Goal: Contribute content

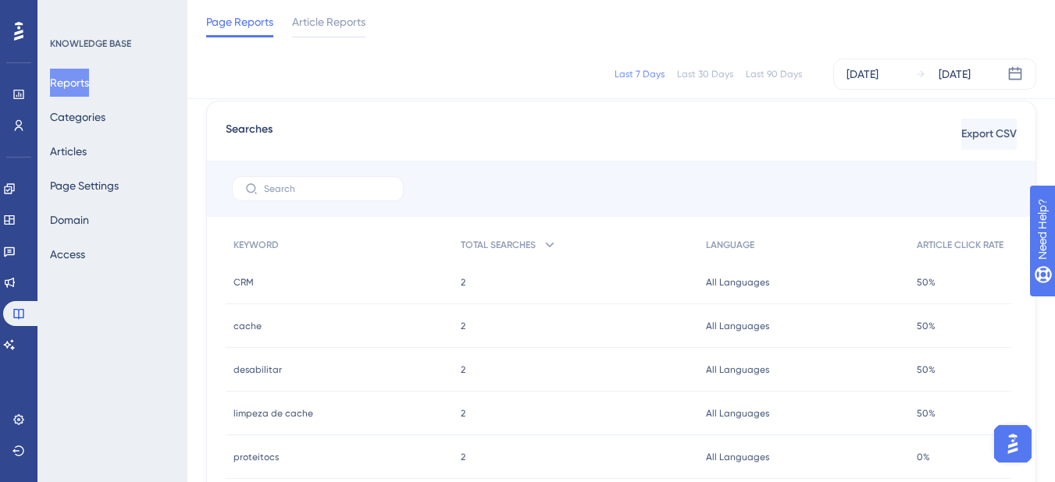
scroll to position [312, 0]
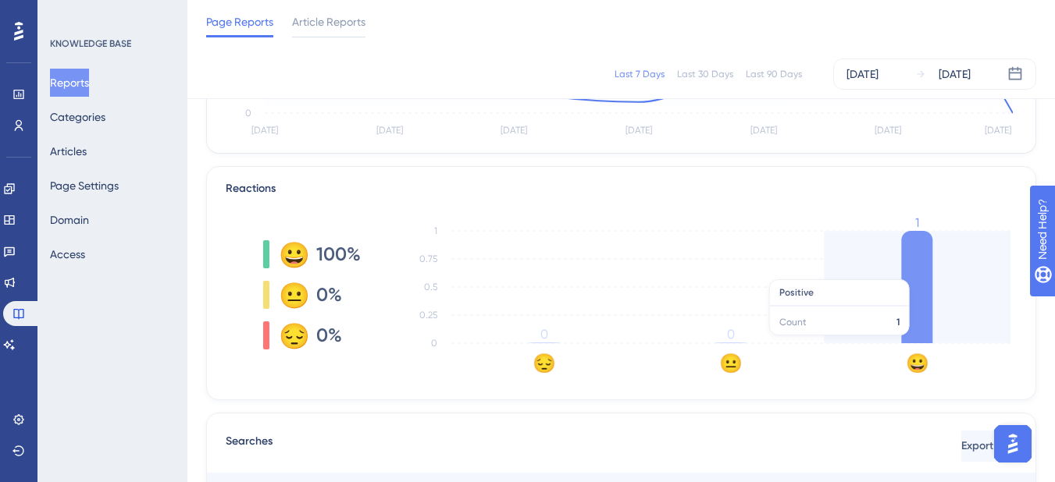
click at [920, 272] on icon at bounding box center [916, 287] width 31 height 112
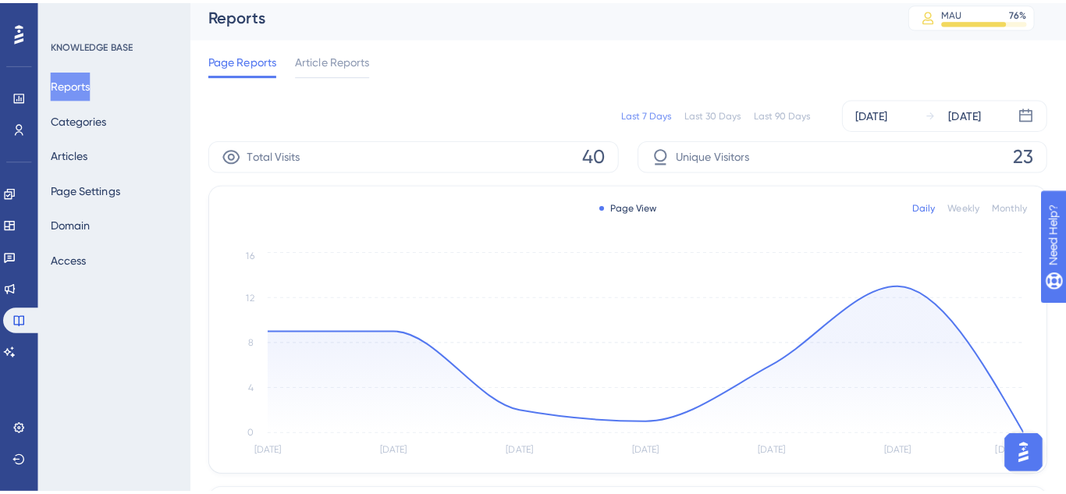
scroll to position [0, 0]
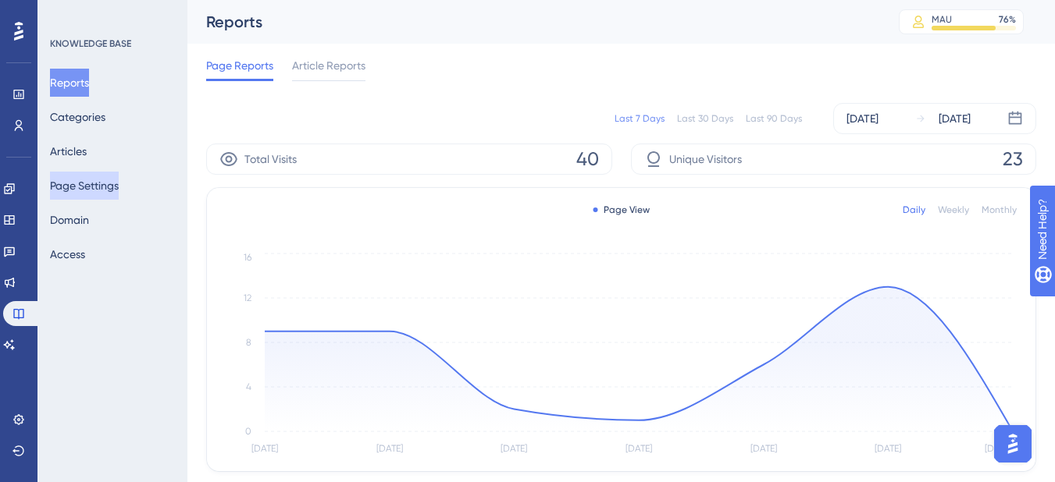
click at [96, 188] on button "Page Settings" at bounding box center [84, 186] width 69 height 28
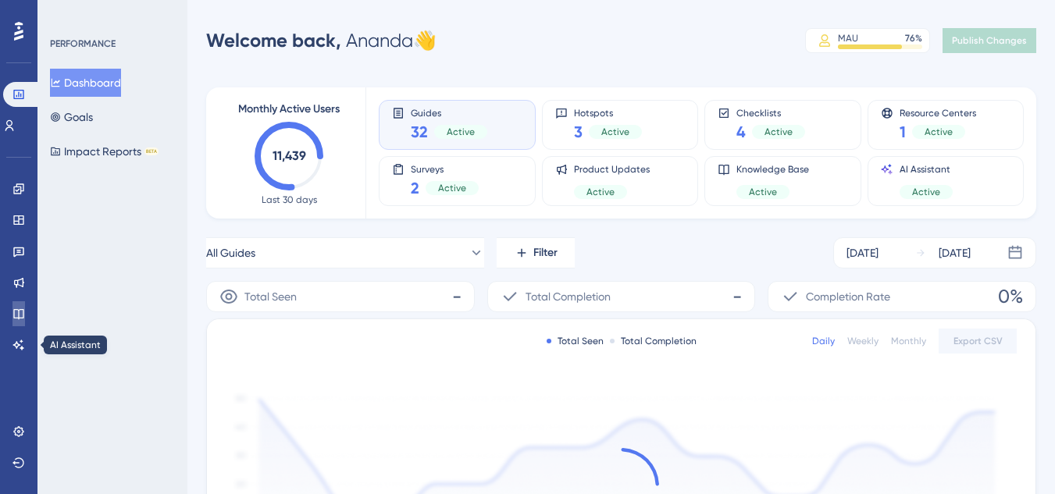
click at [24, 315] on icon at bounding box center [18, 314] width 12 height 12
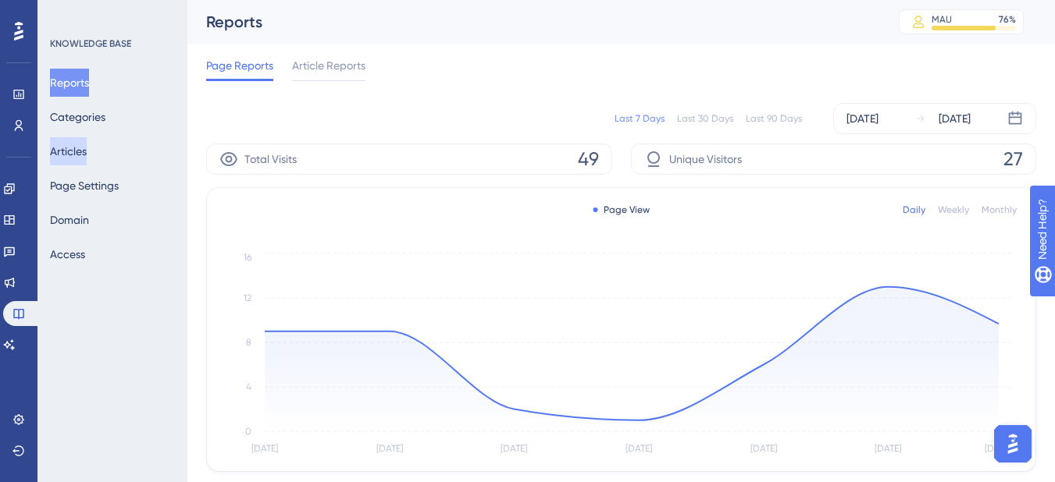
click at [84, 153] on button "Articles" at bounding box center [68, 151] width 37 height 28
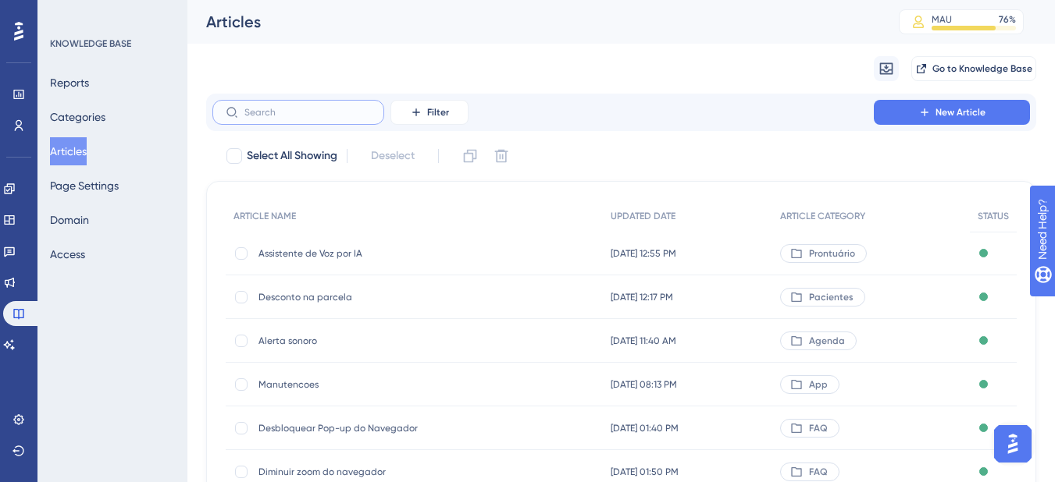
click at [290, 113] on input "text" at bounding box center [307, 112] width 126 height 11
type input "e"
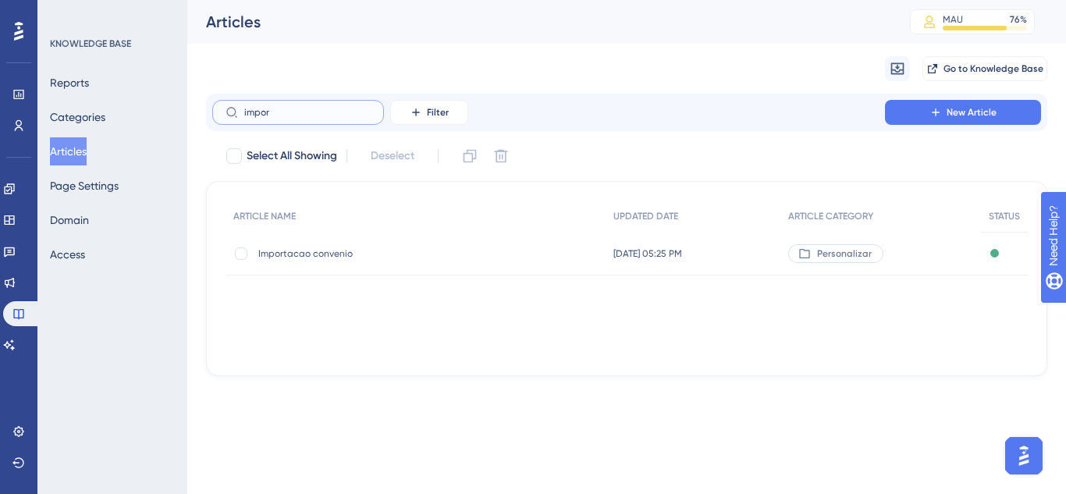
type input "impor"
click at [311, 256] on span "Importacao convenio" at bounding box center [383, 253] width 250 height 12
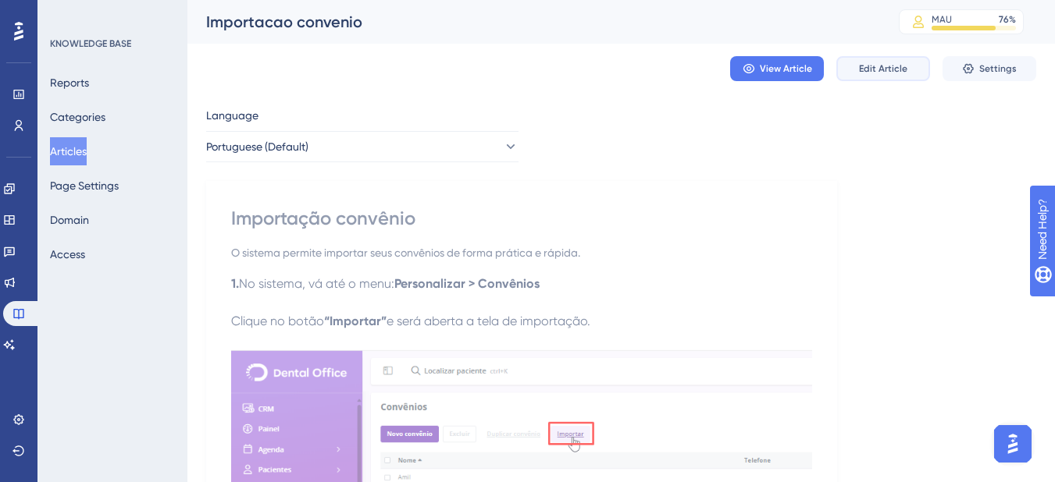
click at [902, 65] on span "Edit Article" at bounding box center [883, 68] width 48 height 12
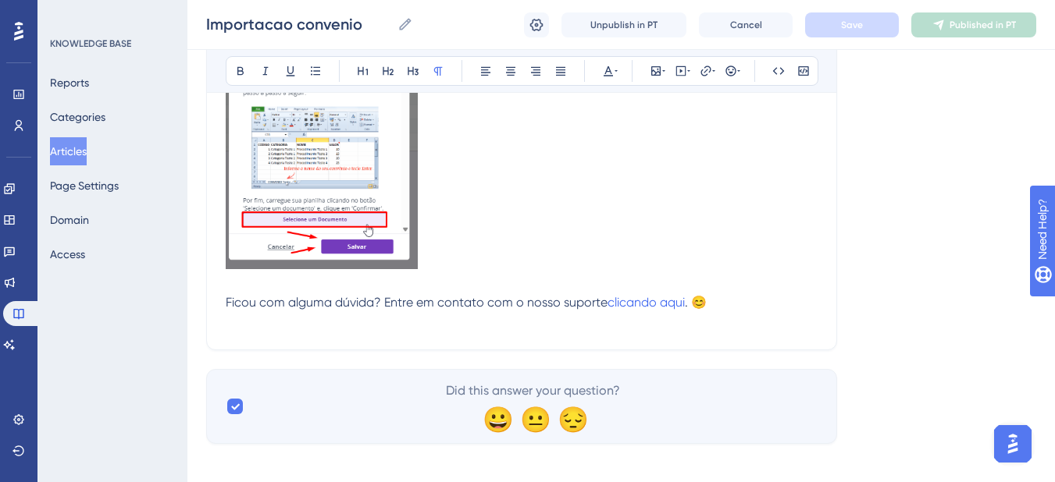
scroll to position [2212, 0]
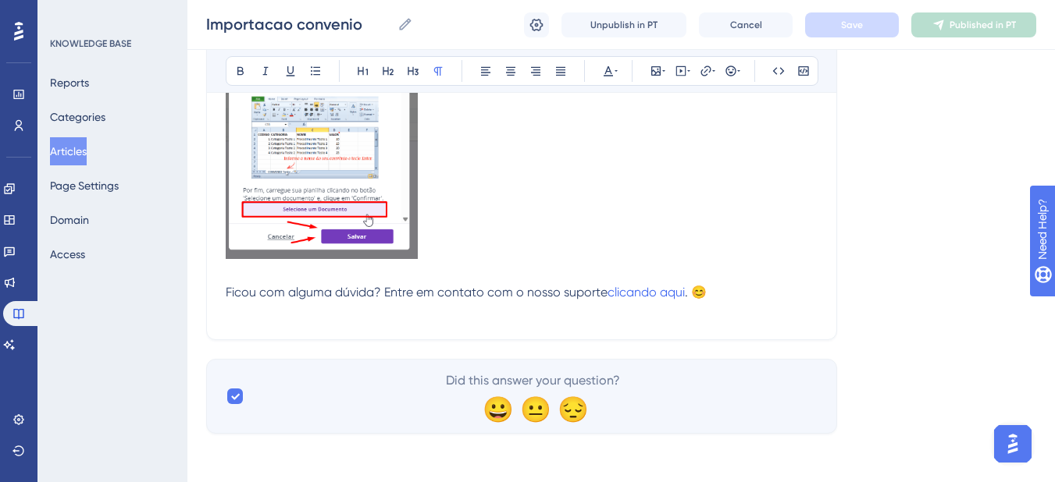
click at [625, 258] on p "Ficou com alguma dúvida? Entre em contato com o nosso suporte clicando aqui . 😊" at bounding box center [522, 163] width 592 height 315
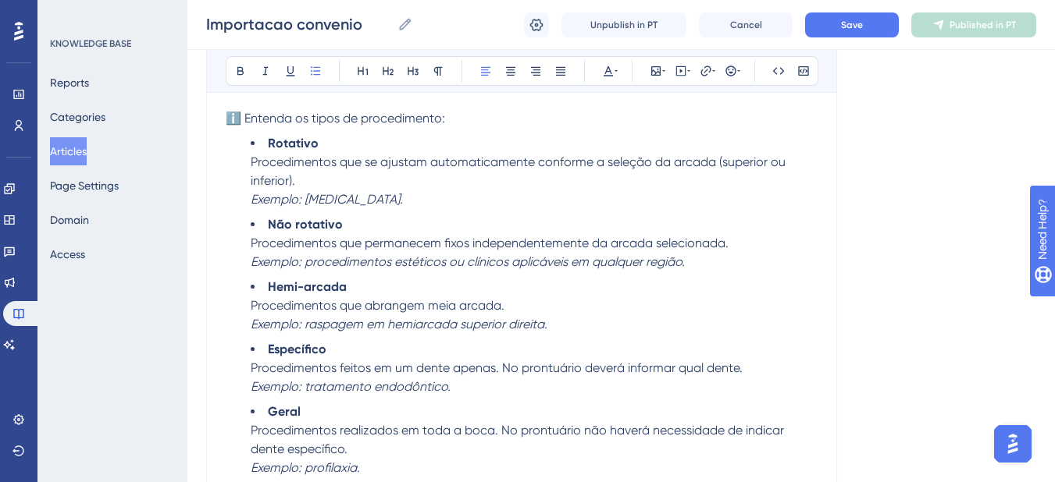
scroll to position [2311, 0]
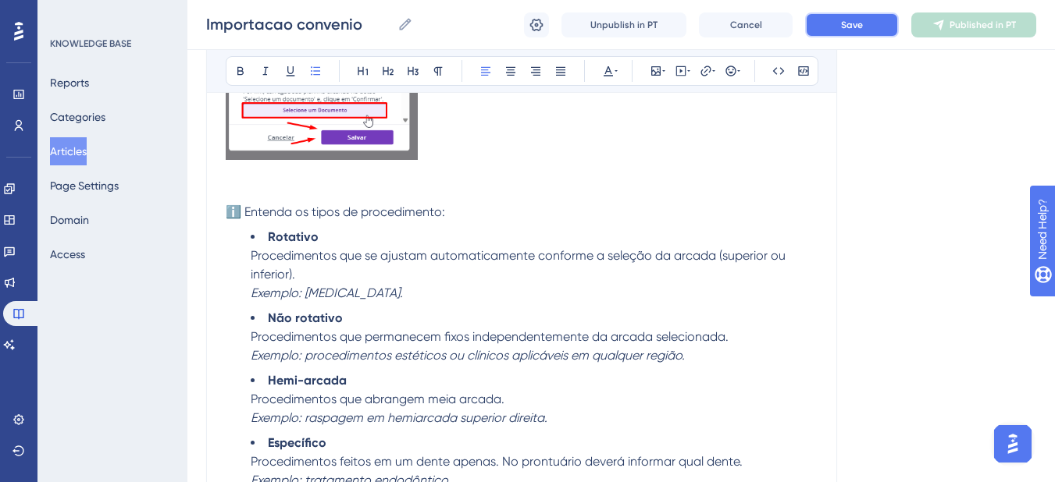
click at [861, 17] on button "Save" at bounding box center [852, 24] width 94 height 25
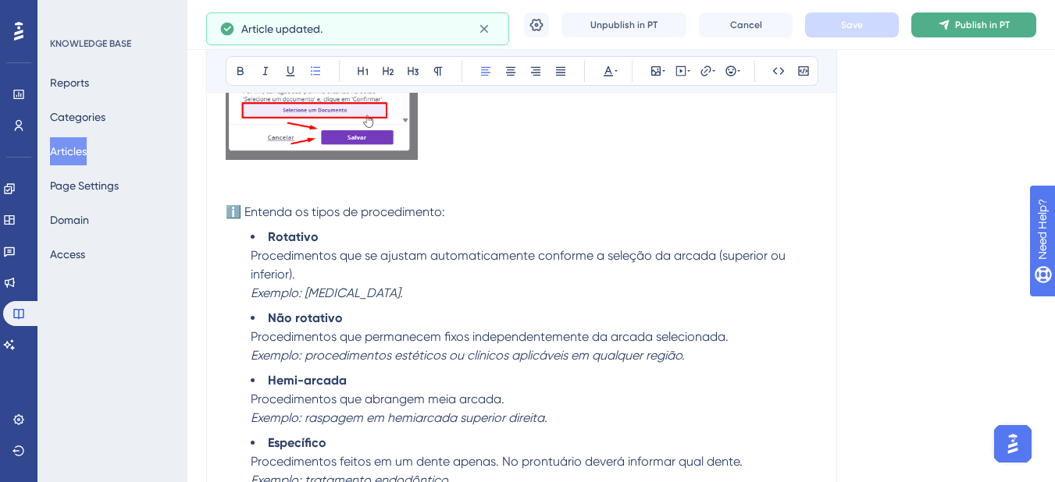
click at [946, 30] on icon at bounding box center [944, 25] width 12 height 12
